Goal: Task Accomplishment & Management: Manage account settings

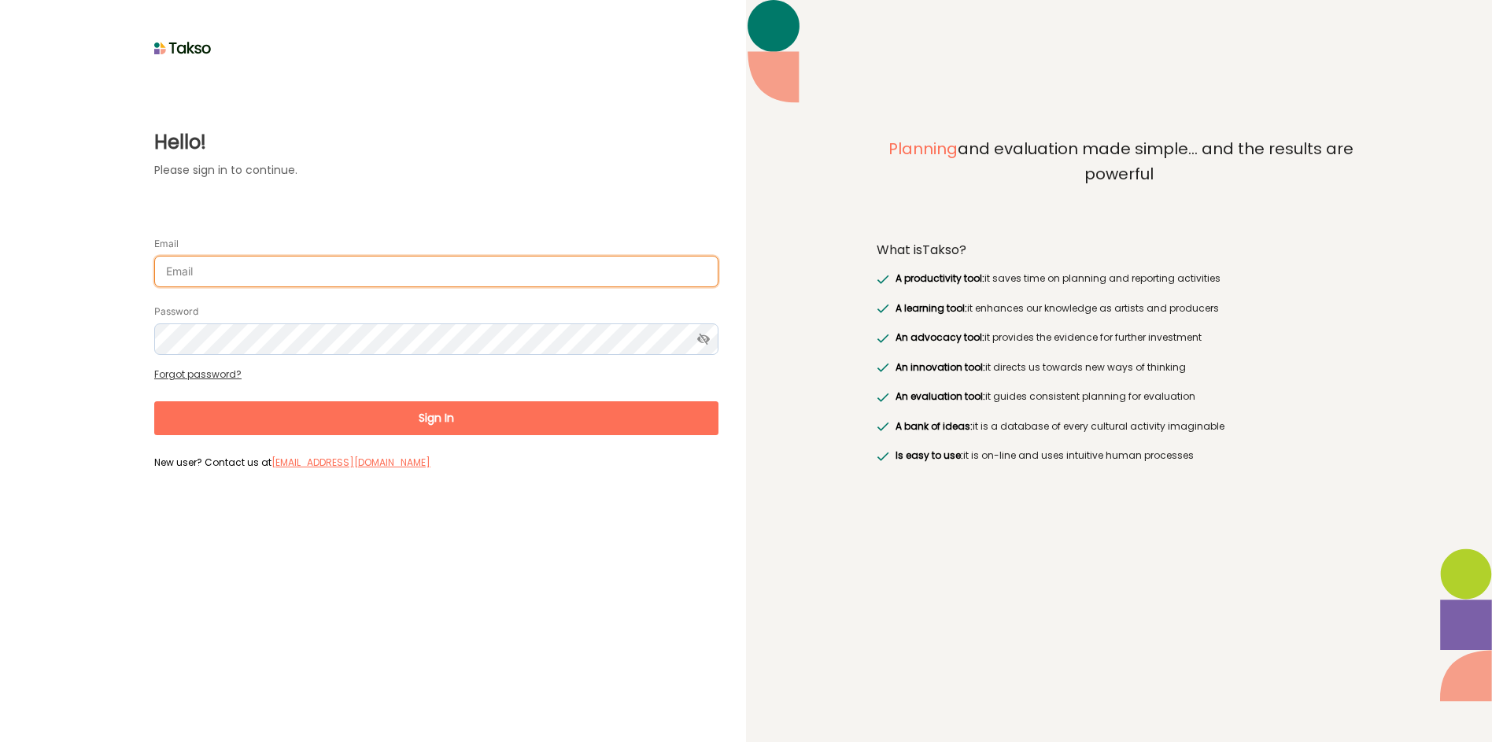
click at [319, 272] on input "Email" at bounding box center [436, 271] width 564 height 31
type input "RichardO@Brimbank.vic.gov.au"
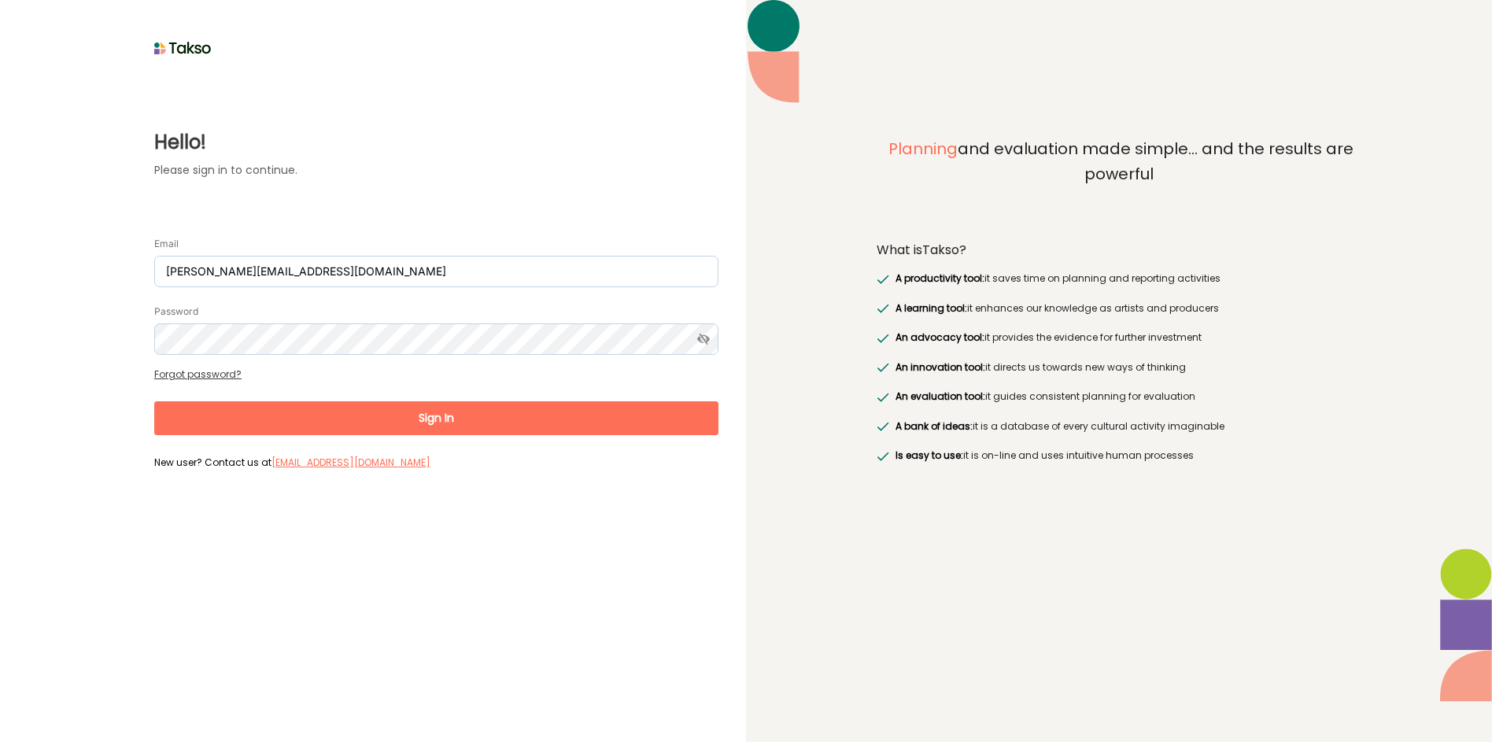
click at [432, 422] on button "Sign In" at bounding box center [436, 418] width 564 height 34
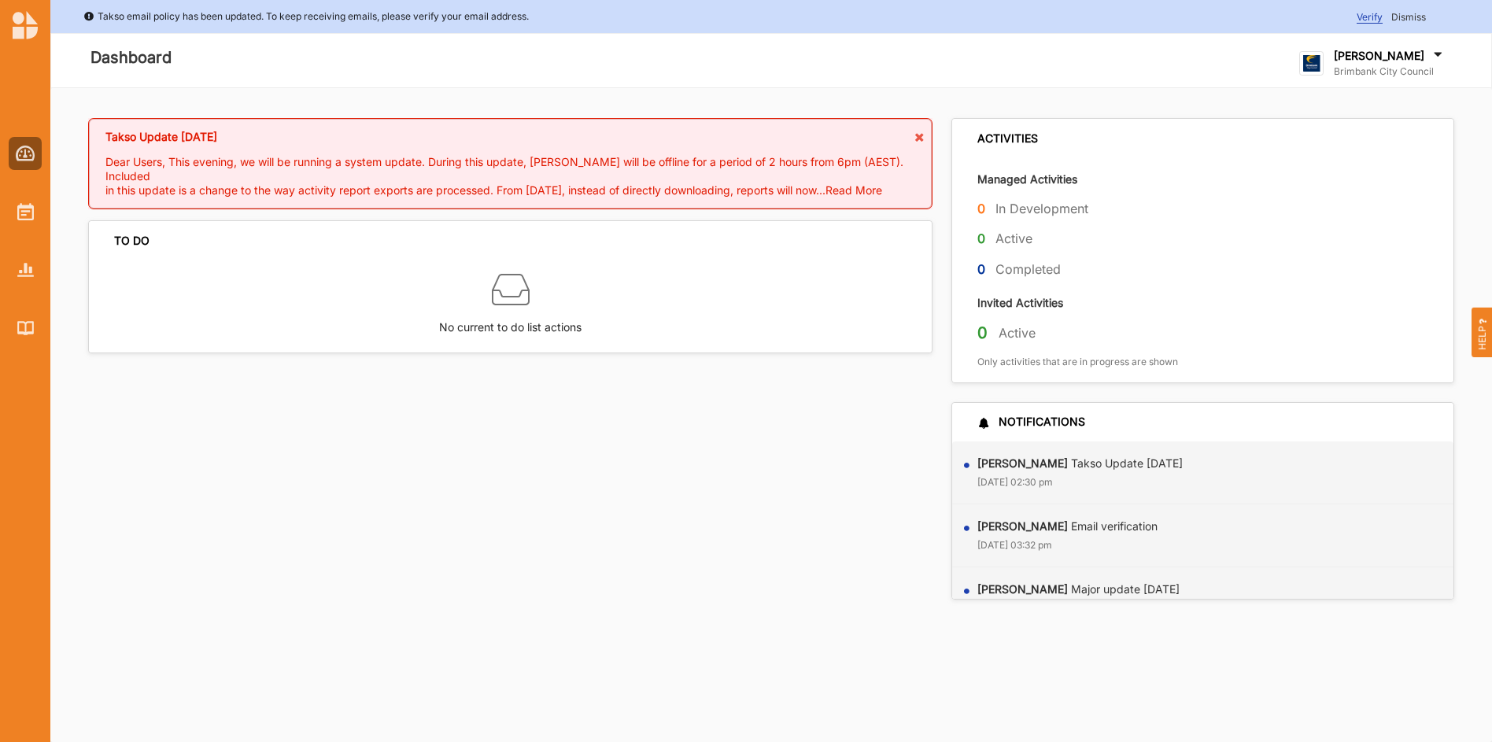
click at [1371, 16] on span "Verify" at bounding box center [1369, 17] width 26 height 13
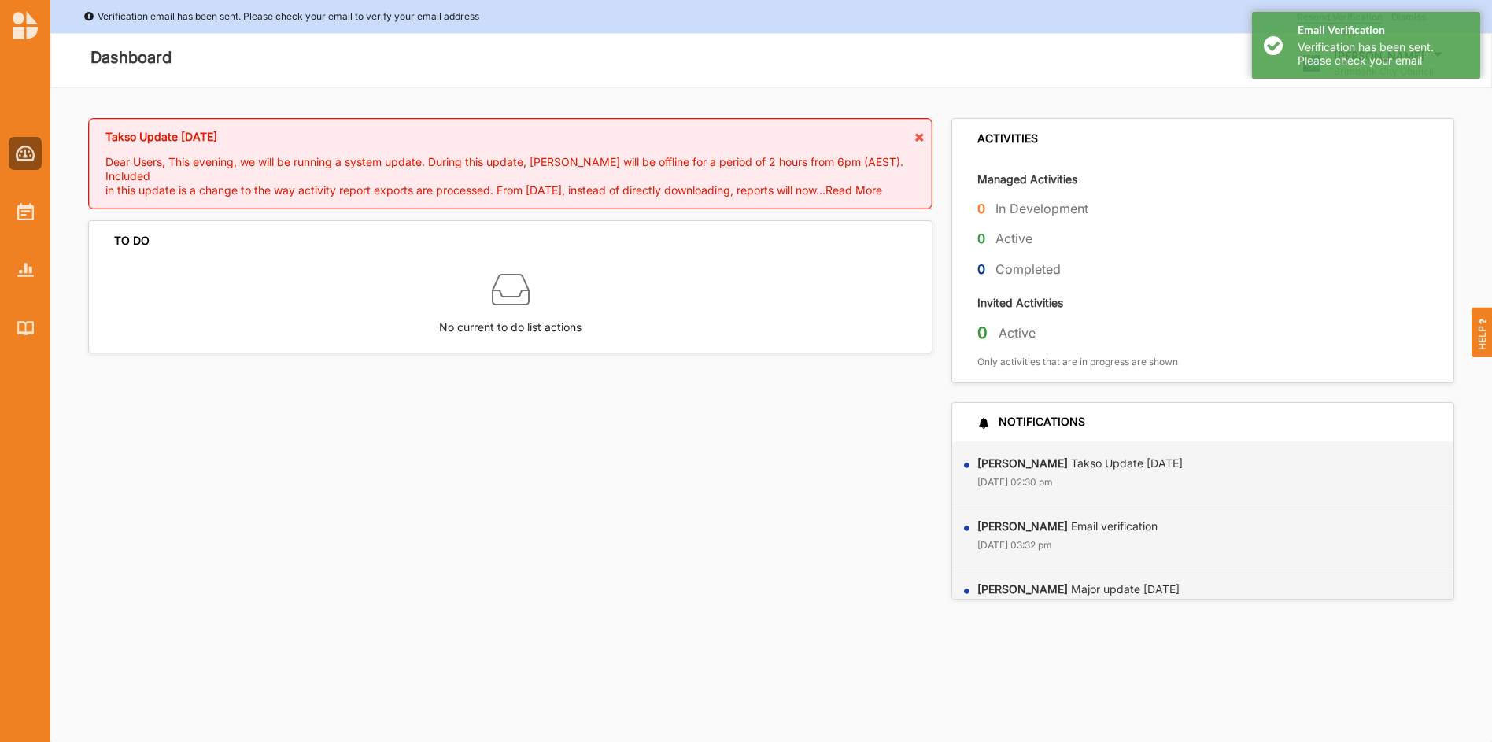
click at [1243, 48] on div "Email Verification Verification has been sent. Please check your email" at bounding box center [1366, 39] width 252 height 79
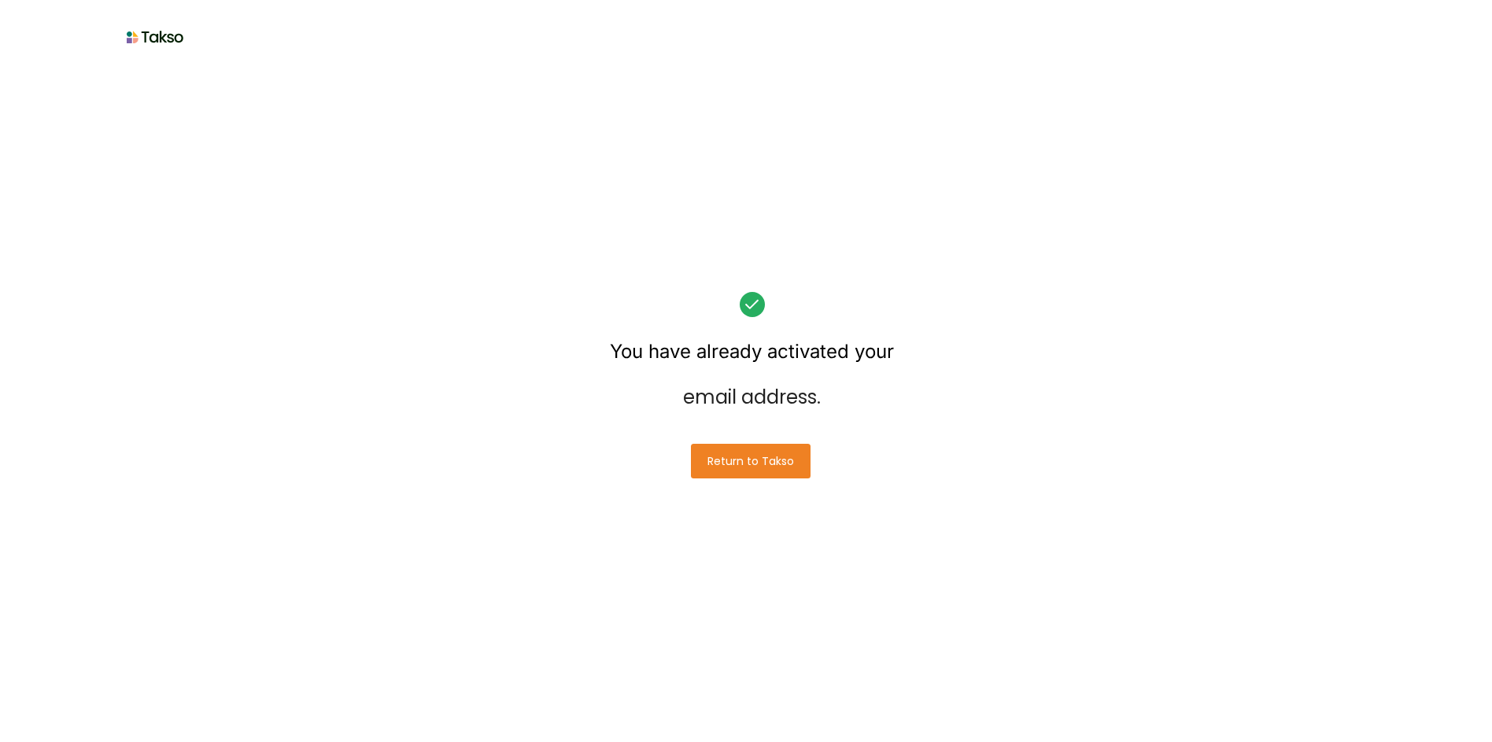
click at [756, 463] on button "Return to Takso" at bounding box center [751, 461] width 120 height 35
